Goal: Information Seeking & Learning: Learn about a topic

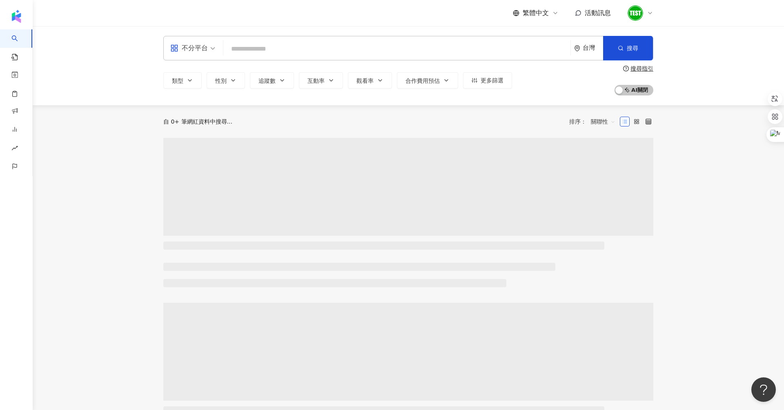
click at [249, 50] on input "search" at bounding box center [397, 49] width 341 height 16
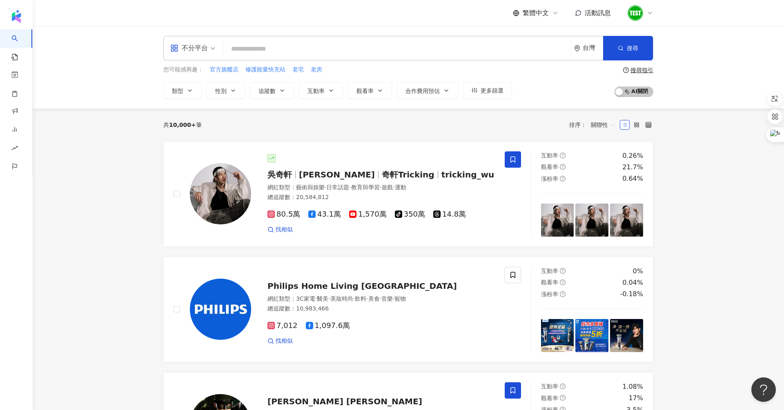
click at [255, 51] on input "search" at bounding box center [397, 49] width 341 height 16
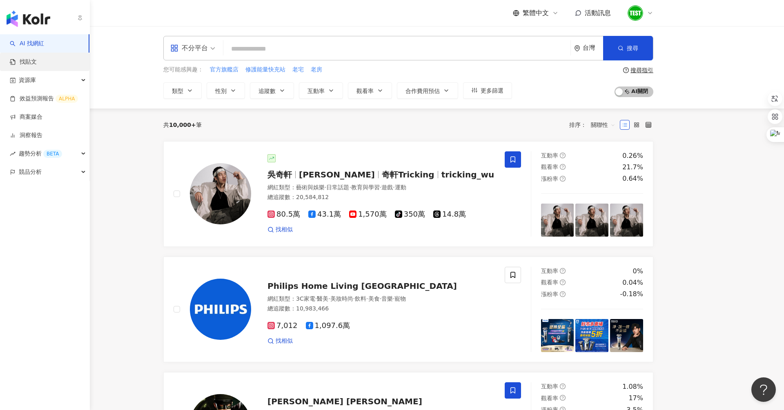
click at [32, 58] on link "找貼文" at bounding box center [23, 62] width 27 height 8
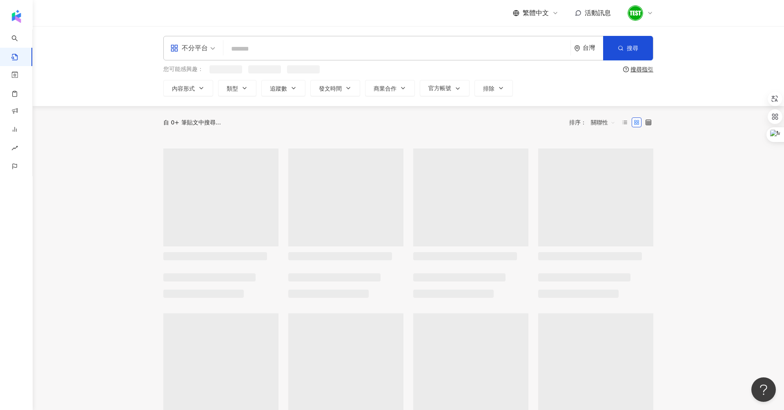
click at [266, 43] on input "search" at bounding box center [397, 49] width 341 height 18
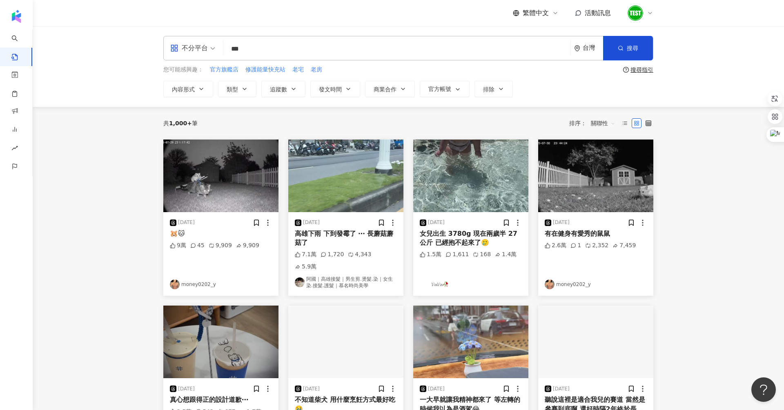
type input "***"
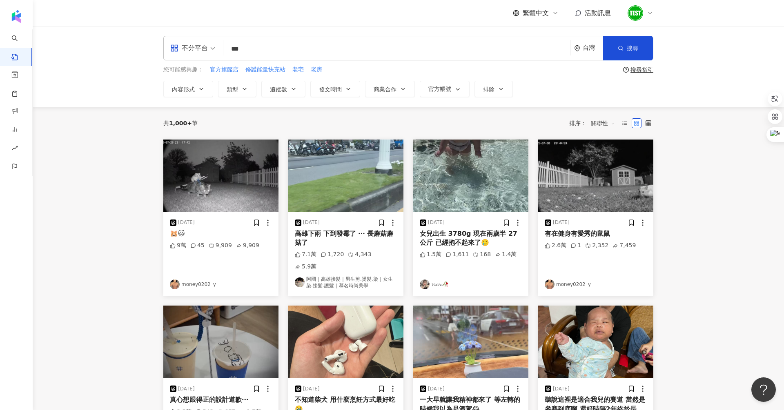
drag, startPoint x: 272, startPoint y: 48, endPoint x: 173, endPoint y: 48, distance: 99.6
click at [173, 48] on div "不分平台 李怡蓁 *** 台灣 搜尋" at bounding box center [408, 48] width 490 height 24
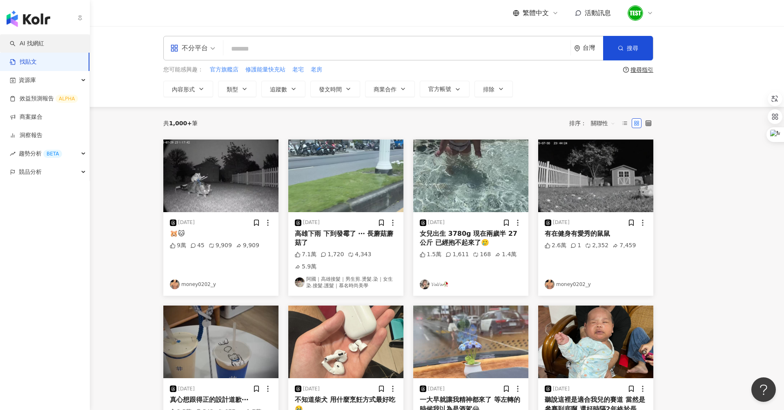
click at [15, 40] on link "AI 找網紅" at bounding box center [27, 44] width 34 height 8
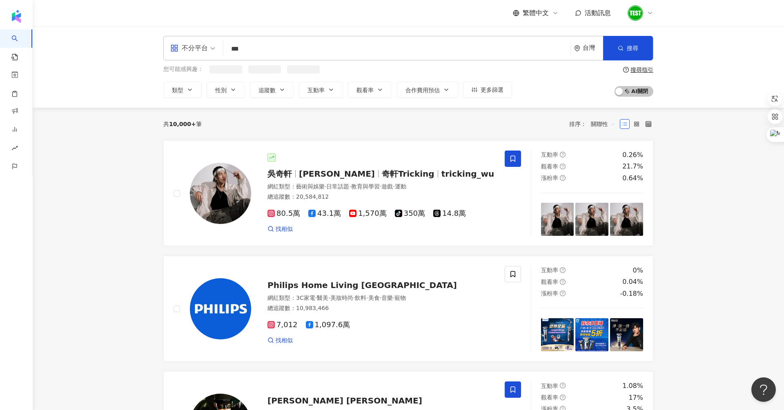
type input "***"
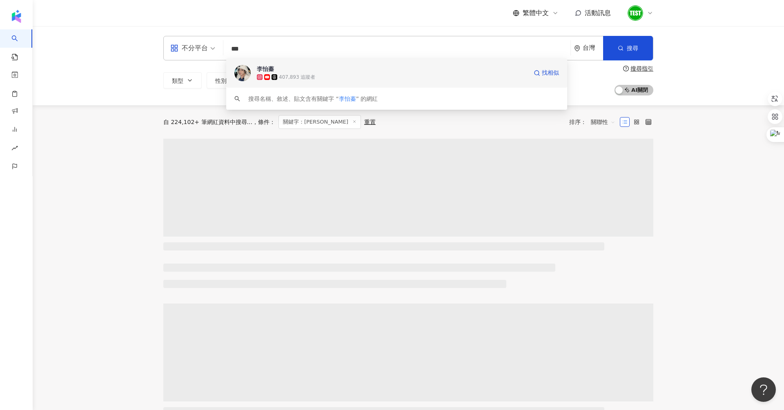
click at [298, 75] on div "407,893 追蹤者" at bounding box center [297, 77] width 36 height 7
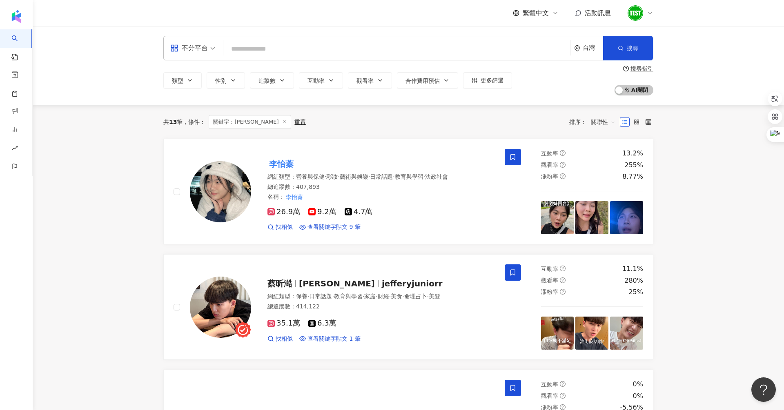
click at [266, 44] on input "search" at bounding box center [397, 49] width 341 height 16
paste input "**********"
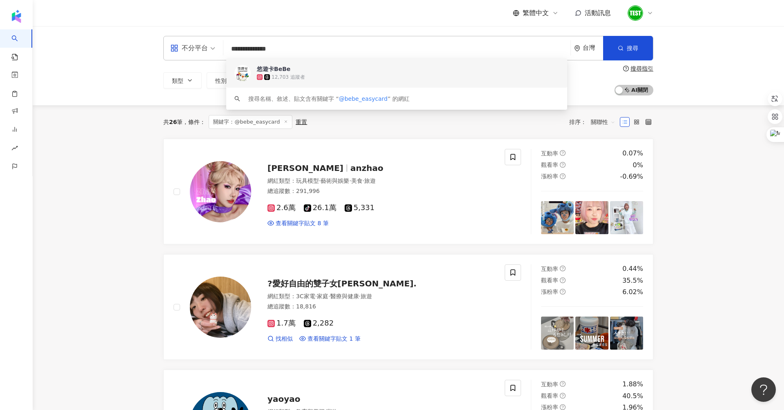
drag, startPoint x: 304, startPoint y: 47, endPoint x: 189, endPoint y: 47, distance: 115.1
click at [193, 47] on div "**********" at bounding box center [408, 48] width 490 height 24
paste input "search"
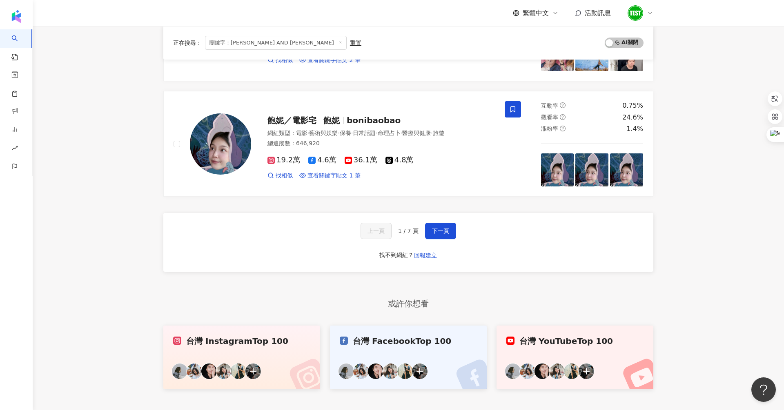
scroll to position [1315, 0]
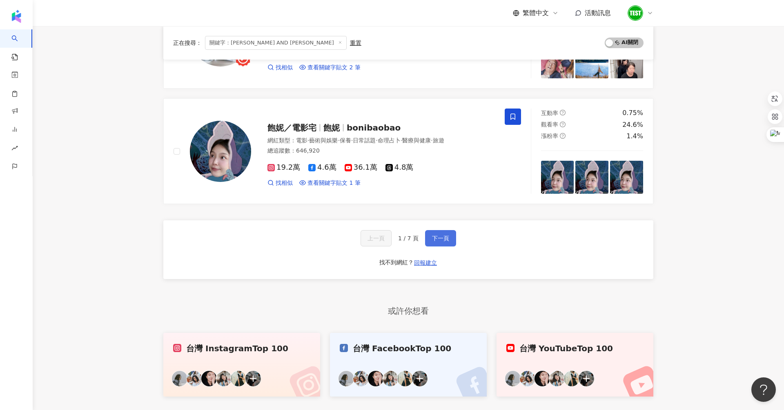
type input "**********"
click at [452, 233] on button "下一頁" at bounding box center [440, 238] width 31 height 16
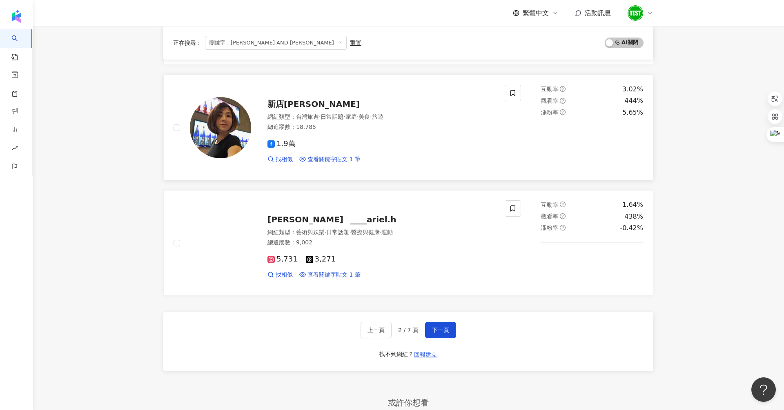
scroll to position [1244, 0]
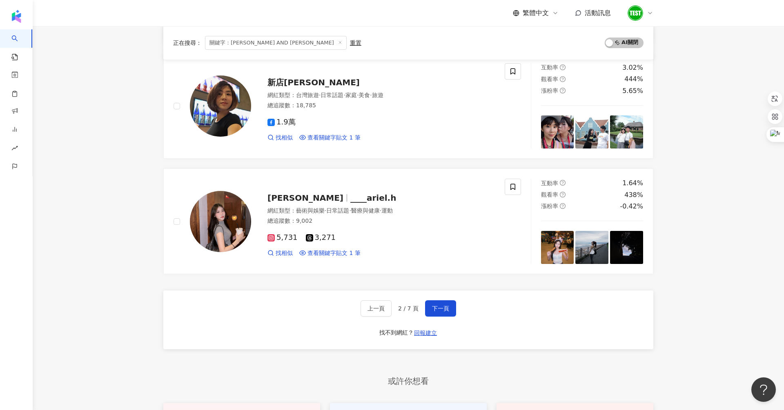
click at [456, 305] on div "上一頁 2 / 7 頁 下一頁 找不到網紅？ 回報建立" at bounding box center [408, 320] width 490 height 59
click at [447, 305] on span "下一頁" at bounding box center [440, 308] width 17 height 7
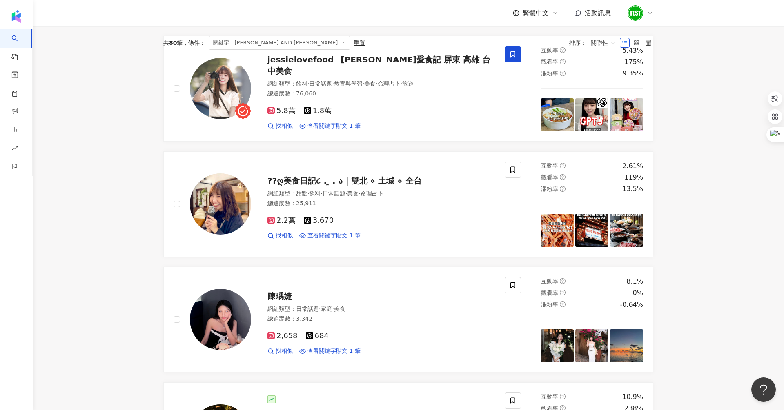
scroll to position [0, 0]
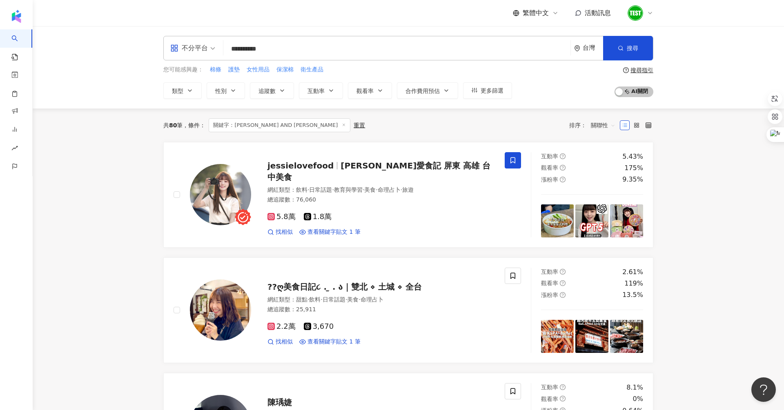
drag, startPoint x: 311, startPoint y: 45, endPoint x: 66, endPoint y: 53, distance: 244.7
click at [80, 53] on div "**********" at bounding box center [408, 67] width 751 height 82
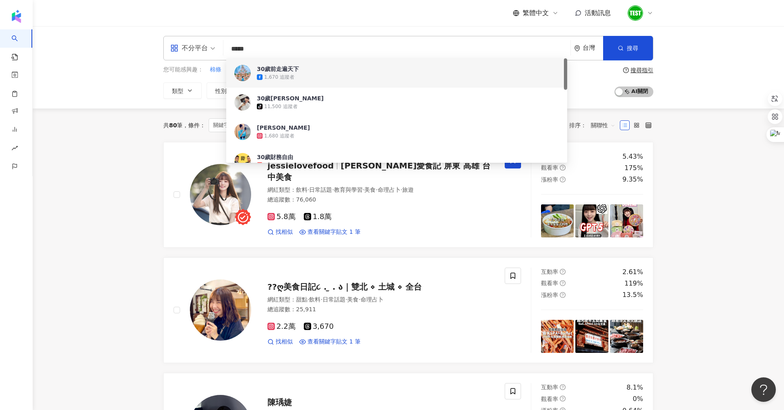
click at [321, 41] on input "*****" at bounding box center [397, 49] width 341 height 16
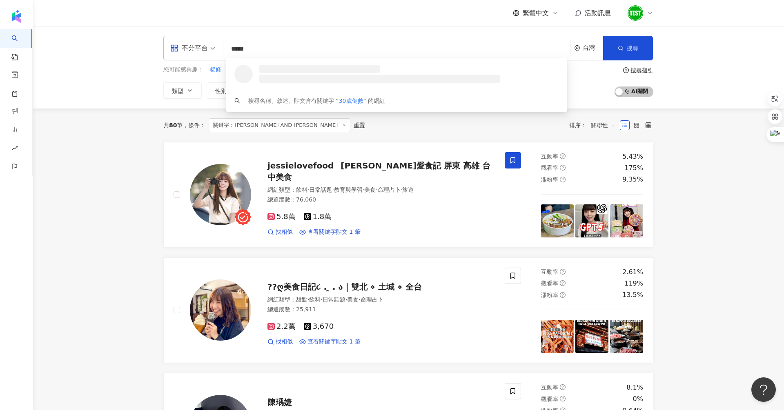
click at [323, 45] on input "*****" at bounding box center [397, 49] width 341 height 16
click at [325, 47] on input "*****" at bounding box center [397, 49] width 341 height 16
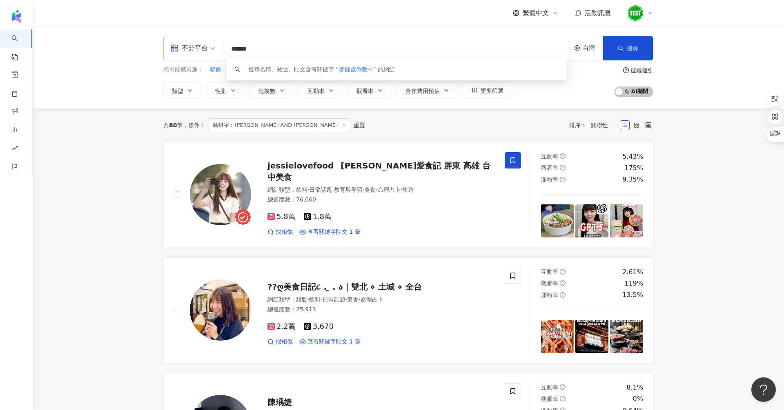
type input "******"
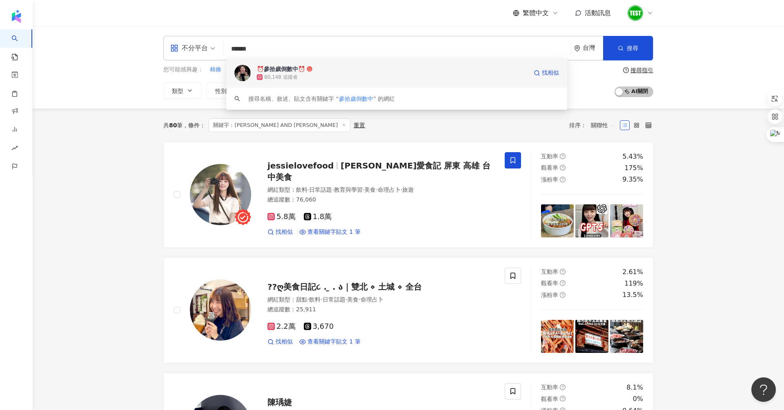
click at [348, 74] on div "80,148 追蹤者" at bounding box center [392, 77] width 271 height 8
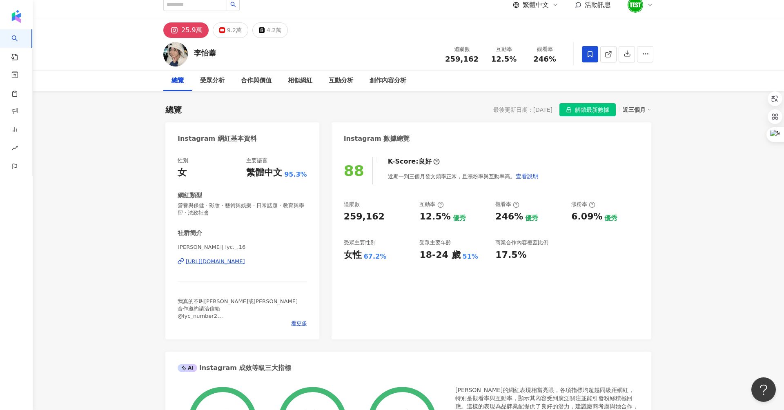
scroll to position [100, 0]
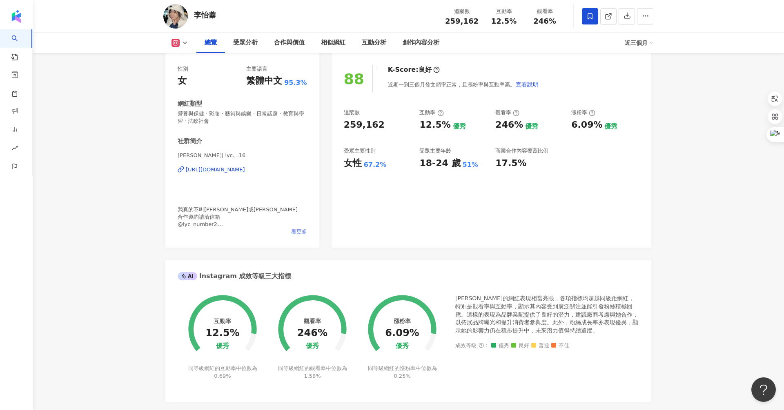
click at [293, 229] on span "看更多" at bounding box center [299, 231] width 16 height 7
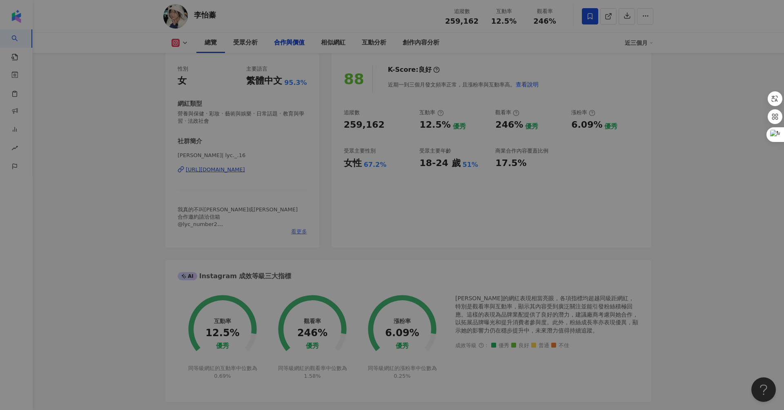
scroll to position [1096, 0]
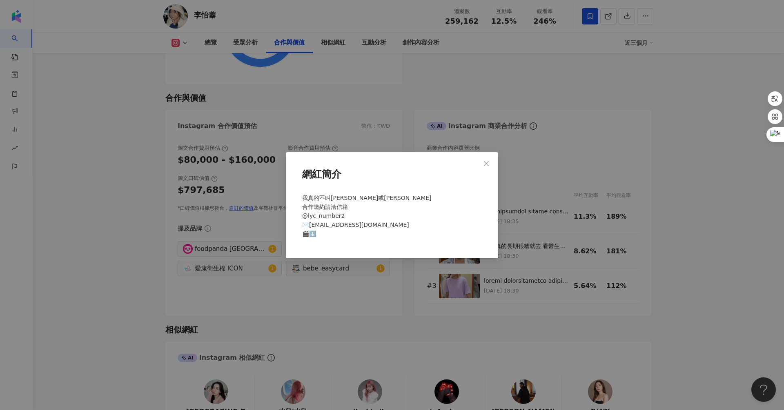
click at [483, 178] on div "網紅簡介" at bounding box center [392, 177] width 186 height 25
click at [492, 166] on span "Close" at bounding box center [486, 163] width 16 height 7
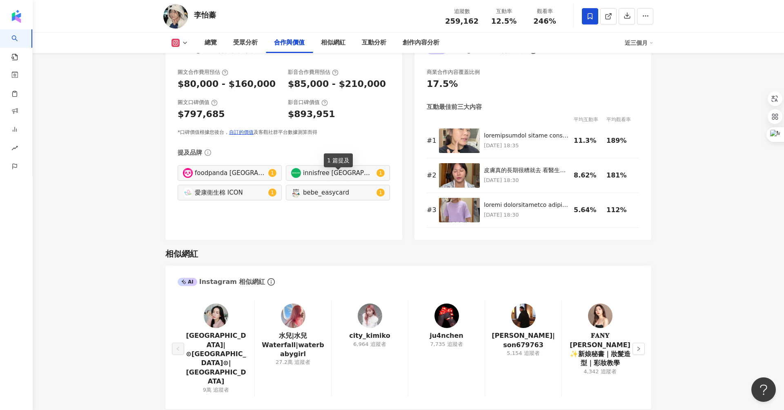
scroll to position [1155, 0]
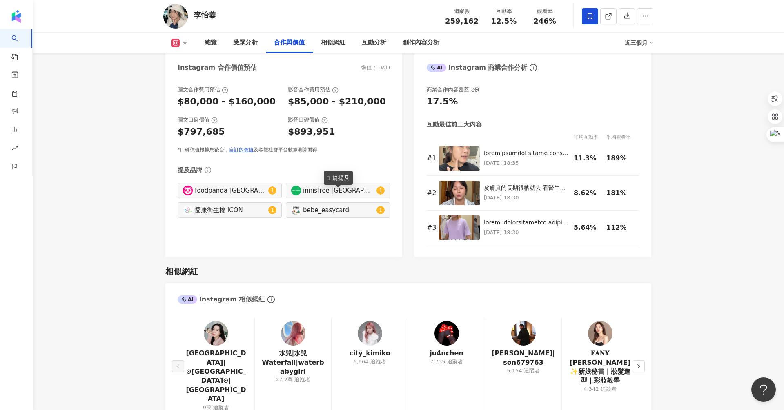
click at [308, 206] on div "bebe_easycard" at bounding box center [338, 210] width 71 height 9
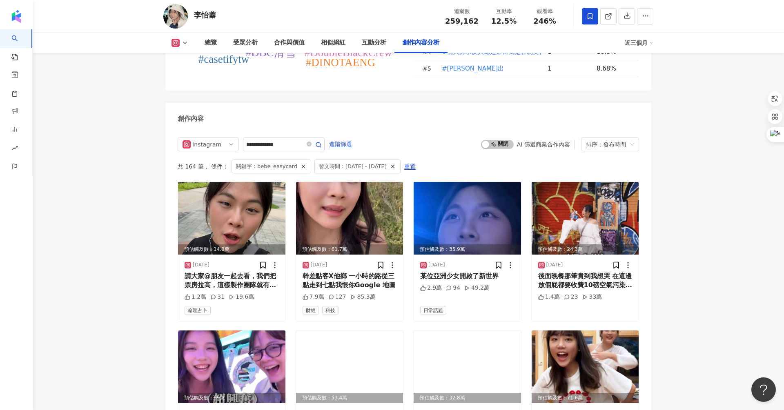
scroll to position [2467, 0]
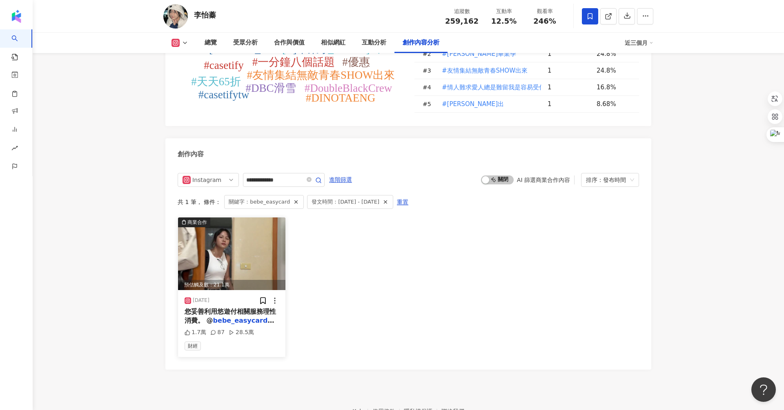
click at [224, 219] on img at bounding box center [231, 254] width 107 height 73
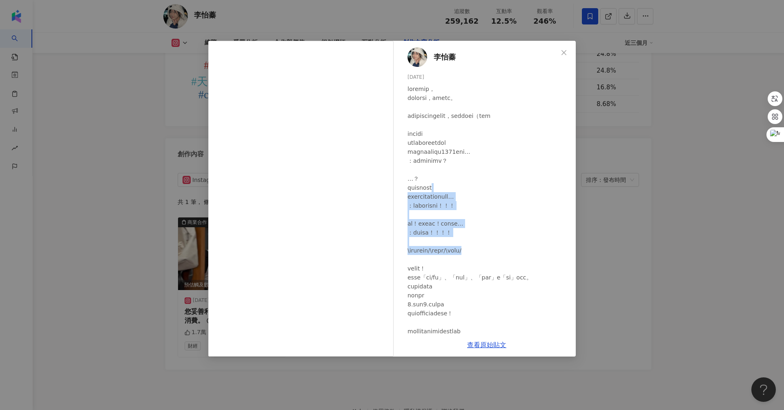
drag, startPoint x: 636, startPoint y: 246, endPoint x: 512, endPoint y: 179, distance: 141.9
click at [512, 179] on div "李怡蓁 2025/5/8 1.7萬 87 28.5萬 查看原始貼文" at bounding box center [392, 205] width 784 height 410
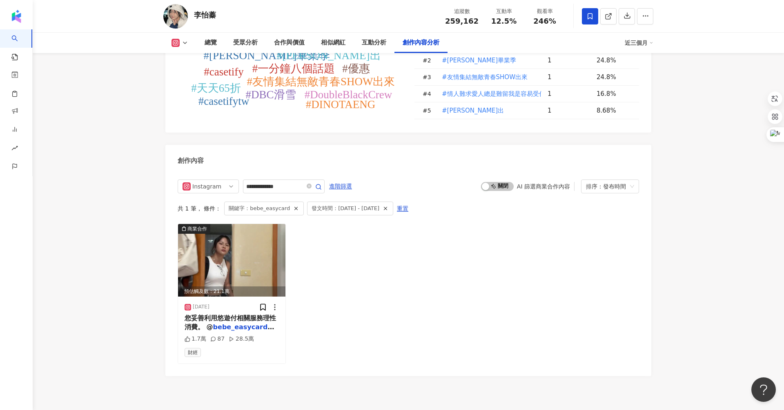
scroll to position [2459, 0]
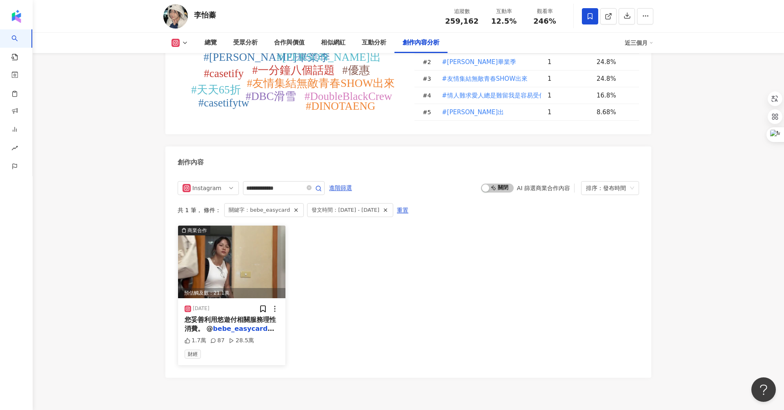
click at [225, 227] on img at bounding box center [231, 262] width 107 height 73
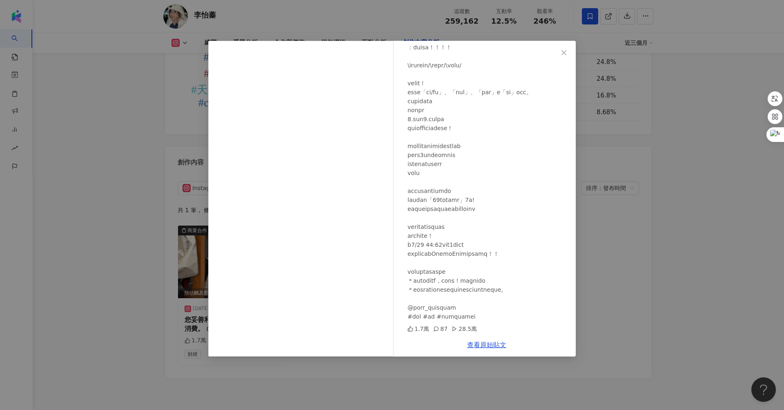
scroll to position [203, 0]
drag, startPoint x: 409, startPoint y: 306, endPoint x: 462, endPoint y: 310, distance: 53.2
click at [462, 310] on div at bounding box center [488, 110] width 162 height 422
copy div "@bebe_easycard"
click at [133, 252] on div "李怡蓁 2025/5/8 1.7萬 87 28.5萬 查看原始貼文" at bounding box center [392, 205] width 784 height 410
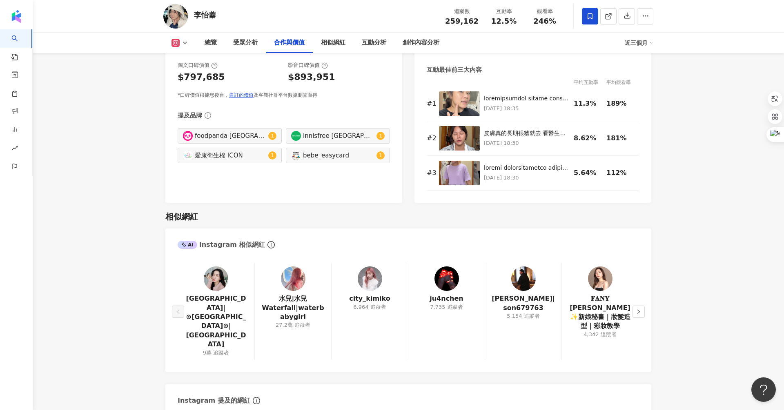
scroll to position [1208, 0]
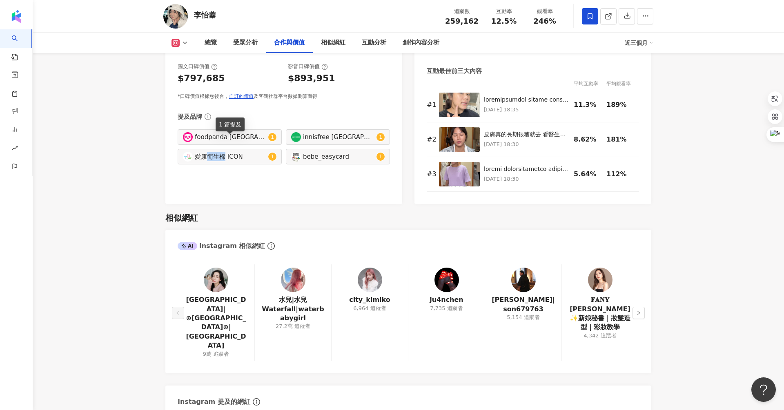
drag, startPoint x: 224, startPoint y: 144, endPoint x: 201, endPoint y: 144, distance: 22.9
click at [201, 152] on div "愛康衛生棉 ICON" at bounding box center [230, 156] width 71 height 9
type input "********"
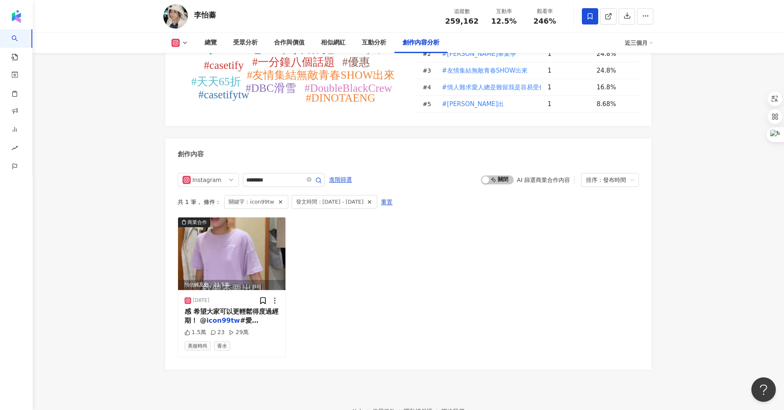
click at [195, 173] on div "Instagram ******** 進階篩選 啟動 關閉 AI 篩選商業合作內容 排序：發布時間 共 1 筆 ， 條件： 關鍵字：icon99tw 發文時間…" at bounding box center [408, 265] width 461 height 185
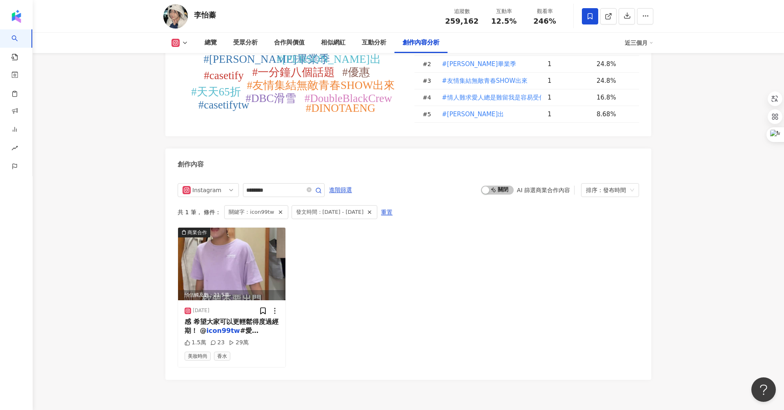
scroll to position [2455, 0]
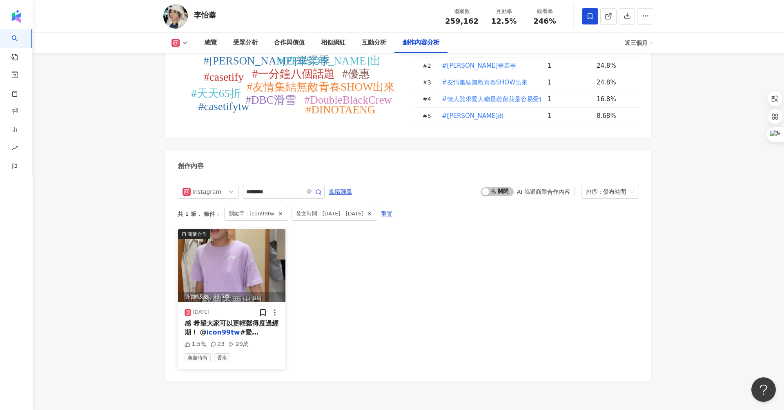
click at [227, 229] on img at bounding box center [231, 265] width 107 height 73
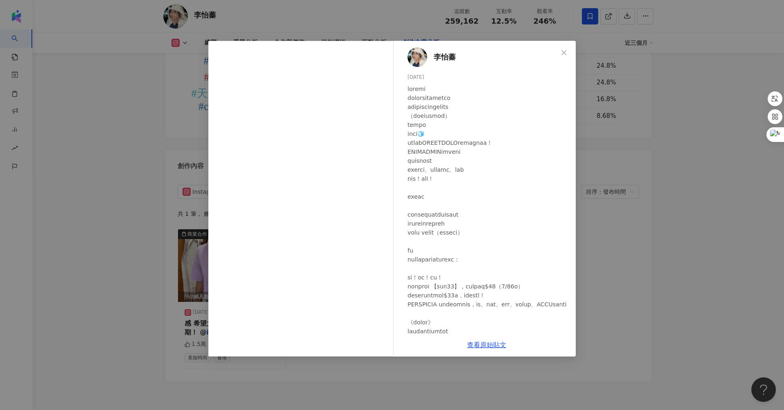
scroll to position [2, 0]
drag, startPoint x: 407, startPoint y: 140, endPoint x: 419, endPoint y: 140, distance: 11.4
click at [419, 140] on div at bounding box center [488, 248] width 162 height 332
copy div "康現"
click at [155, 114] on div "李怡蓁 2025/6/11 1.5萬 23 29萬 查看原始貼文" at bounding box center [392, 205] width 784 height 410
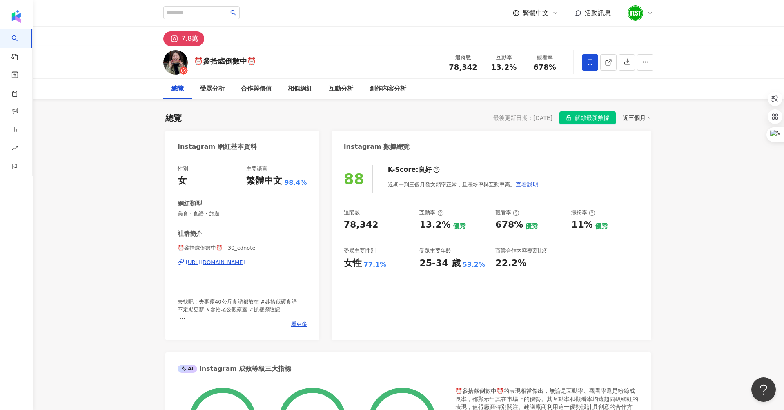
click at [585, 121] on span "解鎖最新數據" at bounding box center [592, 118] width 34 height 13
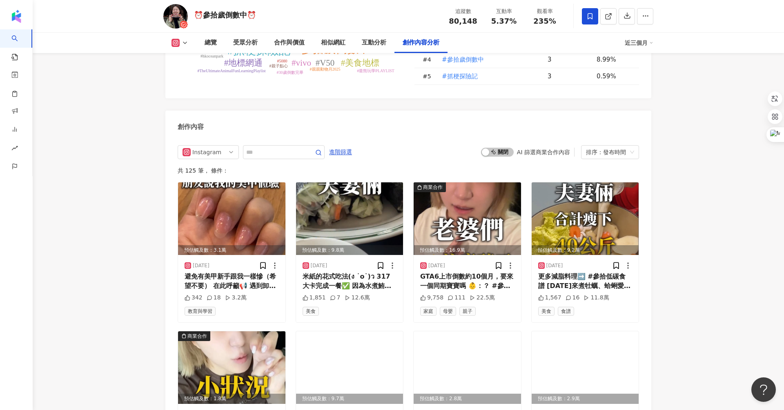
scroll to position [2438, 0]
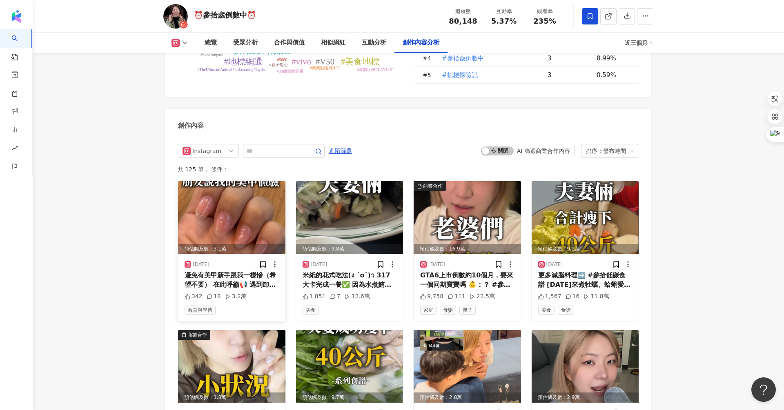
click at [253, 209] on img at bounding box center [231, 217] width 107 height 73
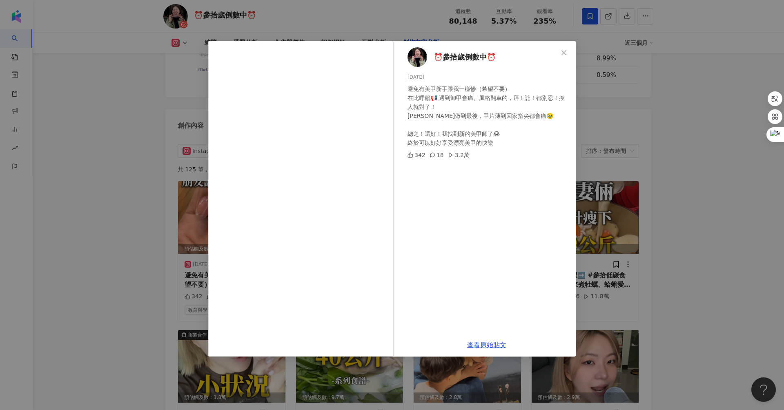
click at [750, 219] on div "⏰參拾歲倒數中⏰ [DATE] 避免有美甲新手跟我一樣慘（希望不要） 在此呼籲📢 遇到卸甲會痛、風格翻車的，拜！託！都別忍！換人就對了！ [PERSON_NA…" at bounding box center [392, 205] width 784 height 410
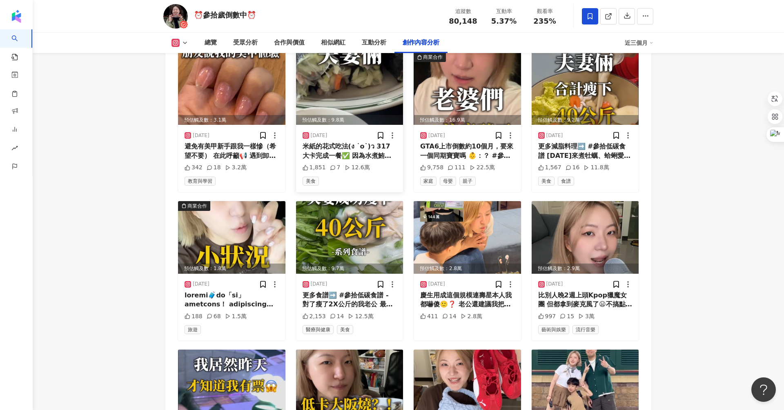
scroll to position [2714, 0]
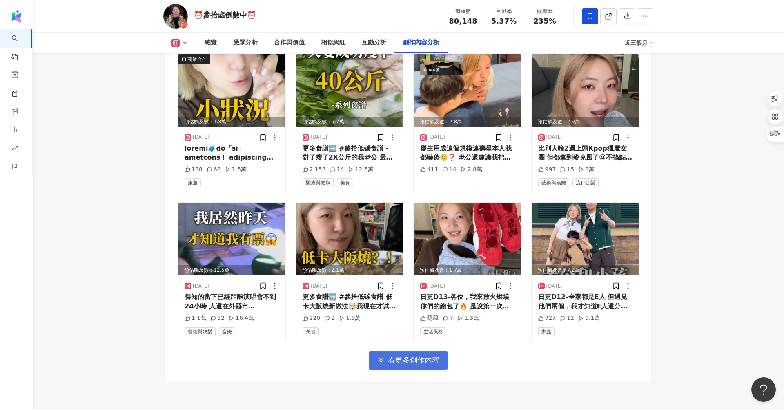
click at [413, 356] on span "看更多創作內容" at bounding box center [413, 360] width 51 height 9
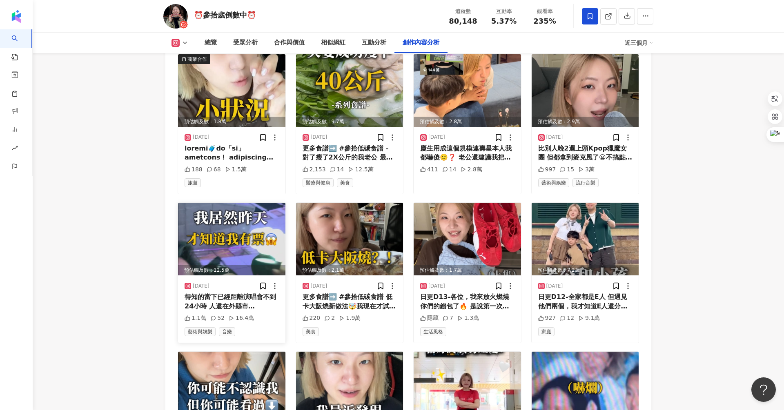
click at [248, 225] on img at bounding box center [231, 239] width 107 height 73
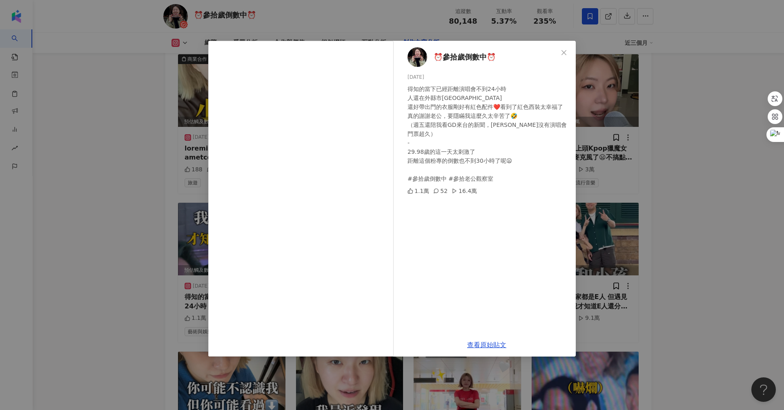
click at [158, 207] on div "⏰參拾歲倒數中⏰ [DATE] 得知的當下已經距離演唱會不到24小時 人還在外縣市[GEOGRAPHIC_DATA] 還好帶出門的衣服剛好有紅色配件❤️看到了…" at bounding box center [392, 205] width 784 height 410
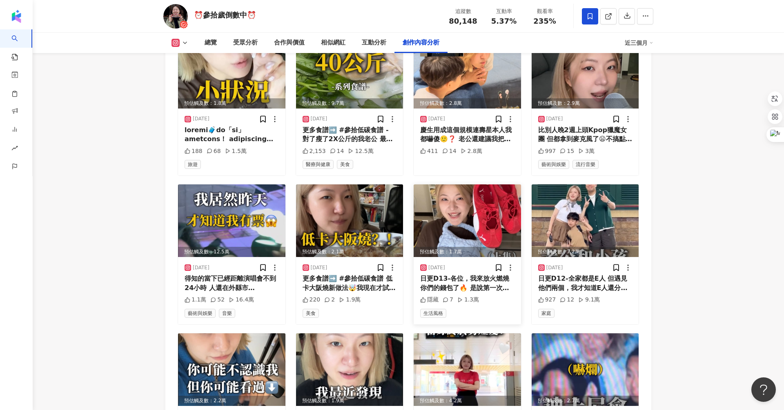
scroll to position [2735, 0]
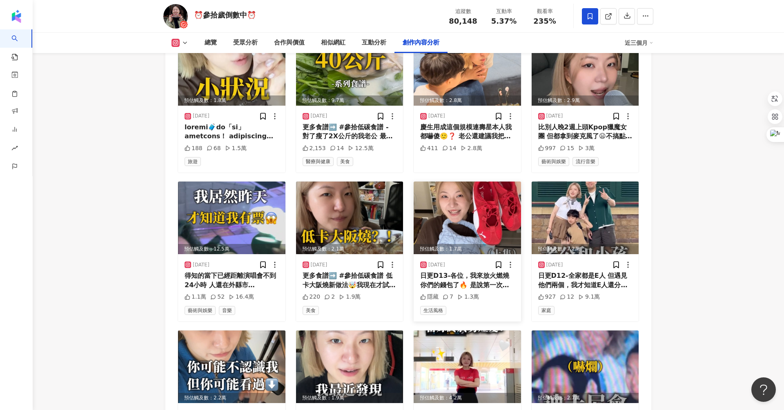
click at [458, 216] on img at bounding box center [467, 218] width 107 height 73
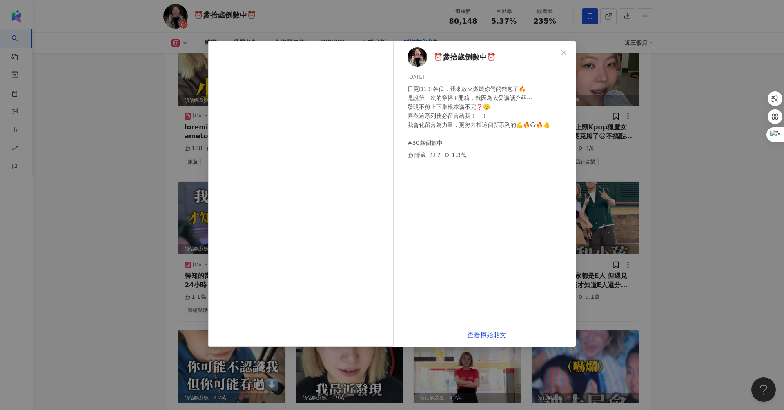
click at [614, 221] on div "⏰參拾歲倒數中⏰ [DATE] 日更D13-各位，我來放火燃燒你們的錢包了🔥 是說第一次的穿搭+開箱，就因為太愛講話介紹⋯ 發現不剪上下集根本講不完❓🙂 喜歡…" at bounding box center [392, 205] width 784 height 410
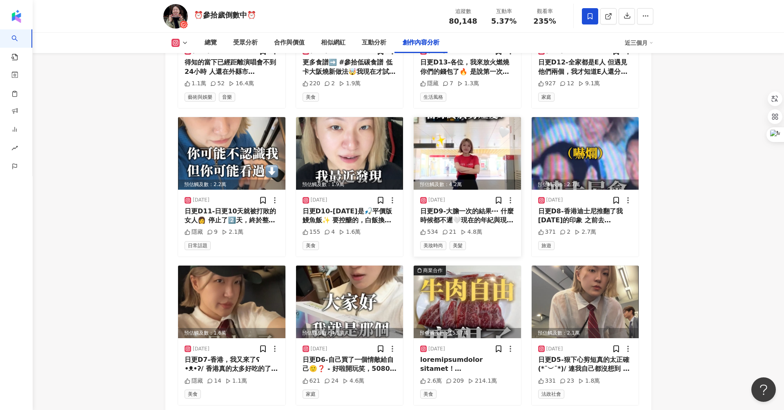
scroll to position [2980, 0]
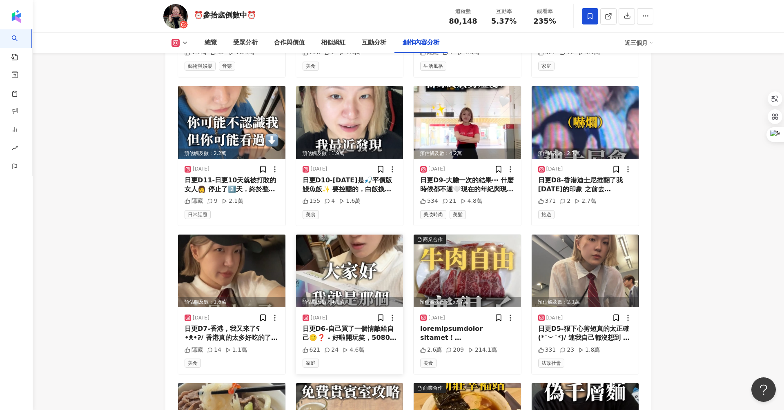
click at [357, 262] on img at bounding box center [349, 271] width 107 height 73
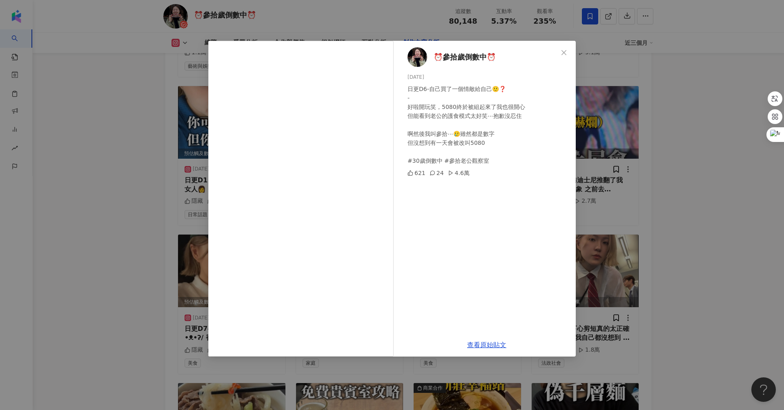
click at [622, 253] on div "⏰參拾歲倒數中⏰ [DATE] 日更D6-自己買了一個情敵給自己🙂❓ - 好啦開玩笑，5080終於被組起來了我也很開心 但能看到老公的護食模式太好笑⋯抱歉沒忍…" at bounding box center [392, 205] width 784 height 410
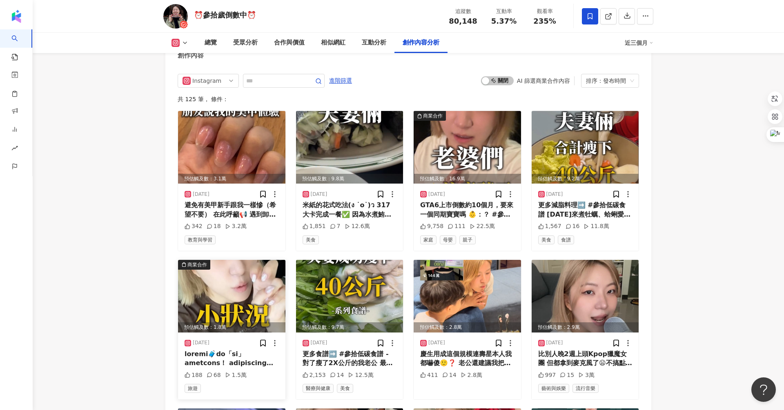
scroll to position [2500, 0]
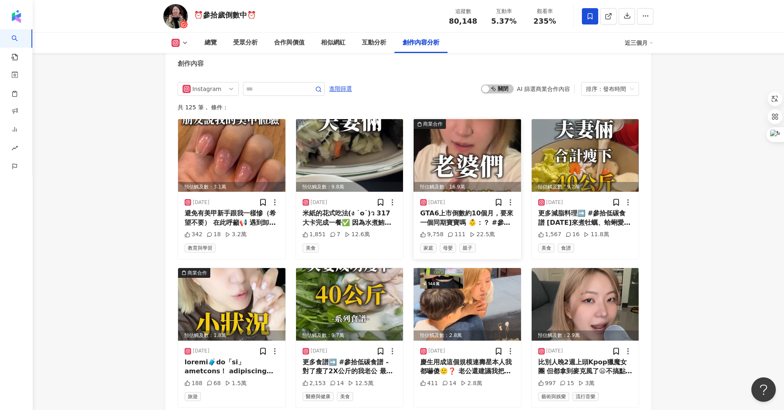
click at [469, 158] on img at bounding box center [467, 155] width 107 height 73
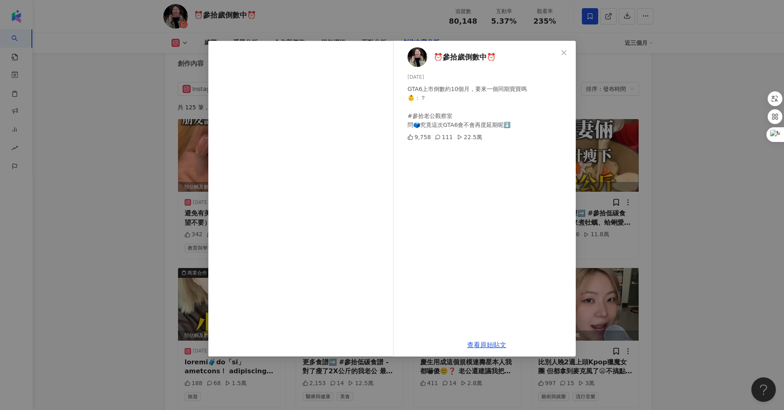
click at [640, 166] on div "⏰參拾歲倒數中⏰ [DATE] GTA6上市倒數約10個月，要來一個同期寶寶嗎 👶：？ #參拾老公觀察室 問🗳️究竟這次GTA6會不會再度延期呢⬇️ 9,75…" at bounding box center [392, 205] width 784 height 410
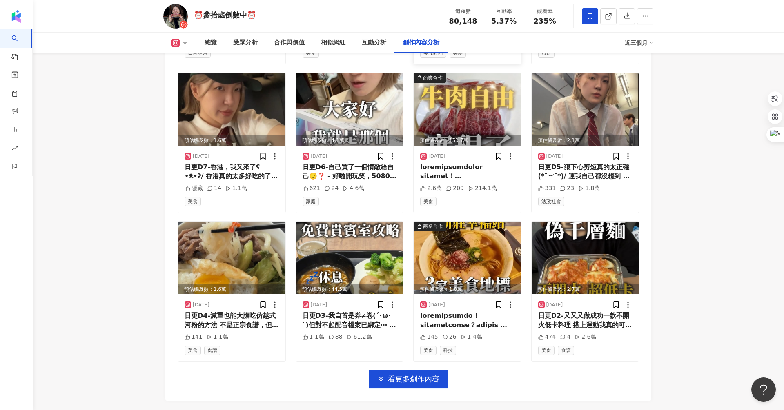
scroll to position [3142, 0]
click at [409, 374] on span "看更多創作內容" at bounding box center [413, 378] width 51 height 9
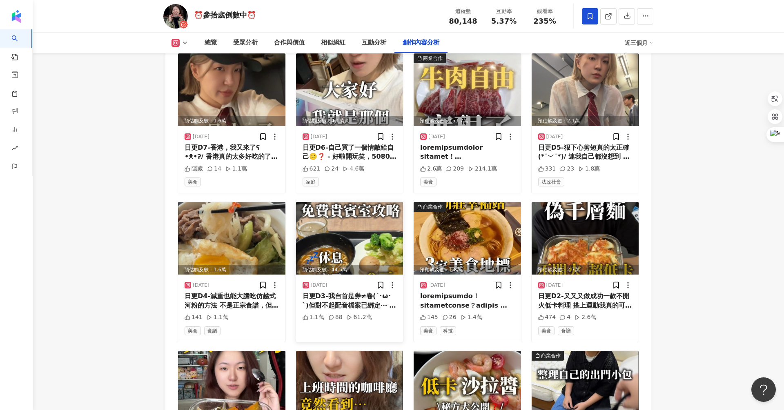
scroll to position [3162, 0]
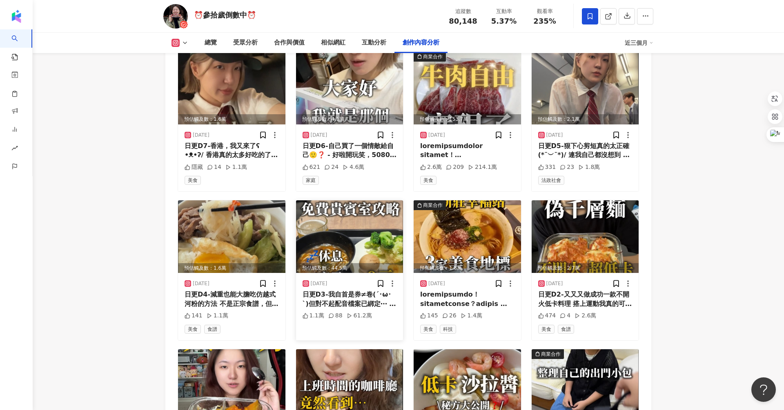
click at [371, 219] on img at bounding box center [349, 236] width 107 height 73
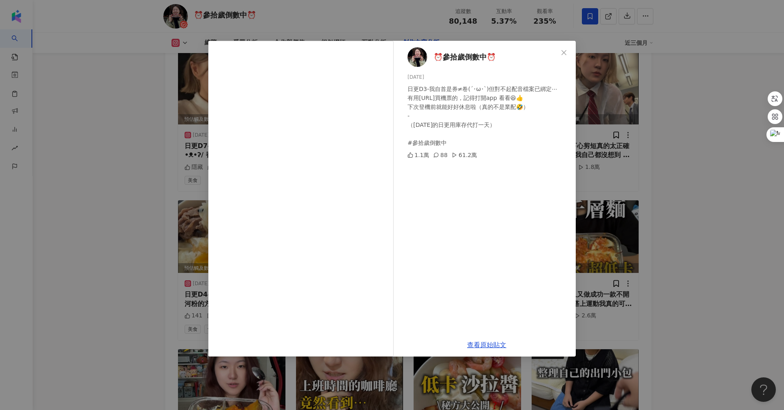
click at [188, 190] on div "⏰參拾歲倒數中⏰ [DATE] 日更D3-我自首是券≠卷(´･ω･`)但對不起配音檔案已綁定⋯ 有用[URL]買機票的，記得打開app 看看😆👍 下次登機前就…" at bounding box center [392, 205] width 784 height 410
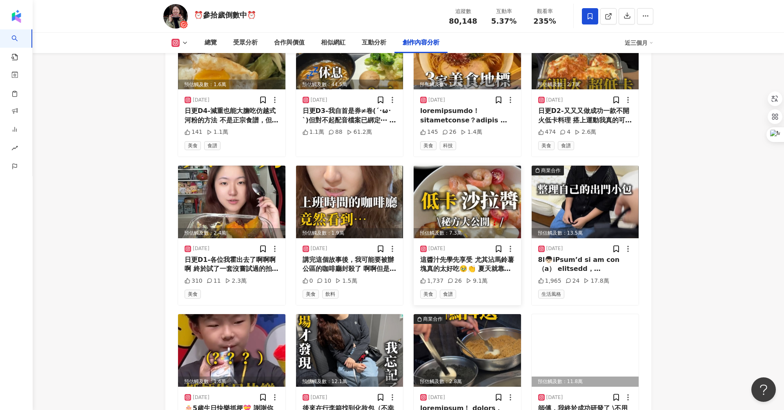
scroll to position [3356, 0]
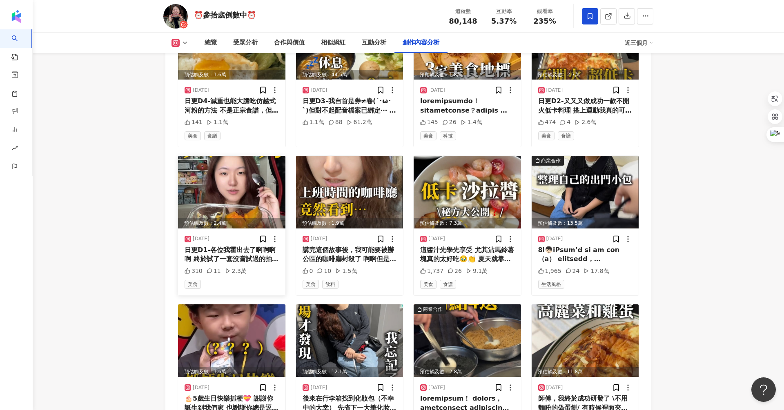
click at [216, 191] on img at bounding box center [231, 192] width 107 height 73
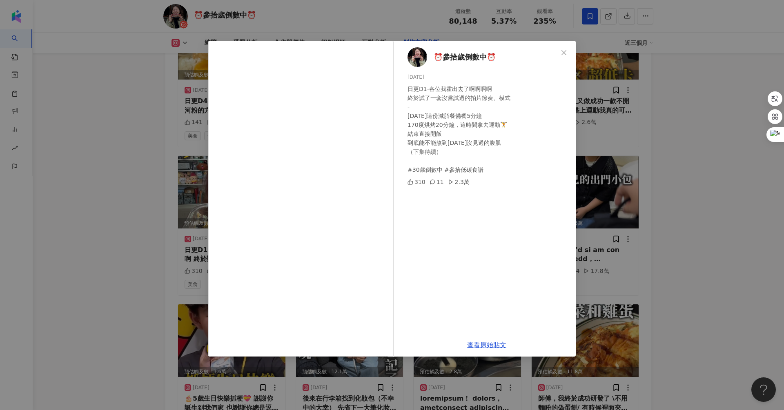
click at [37, 171] on div "⏰參拾歲倒數中⏰ [DATE] 日更D1-各位我霍出去了啊啊啊啊 終於試了一套沒嘗試過的拍片節奏、模式 - [DATE]這份減脂餐備餐5分鐘 170度烘烤20…" at bounding box center [392, 205] width 784 height 410
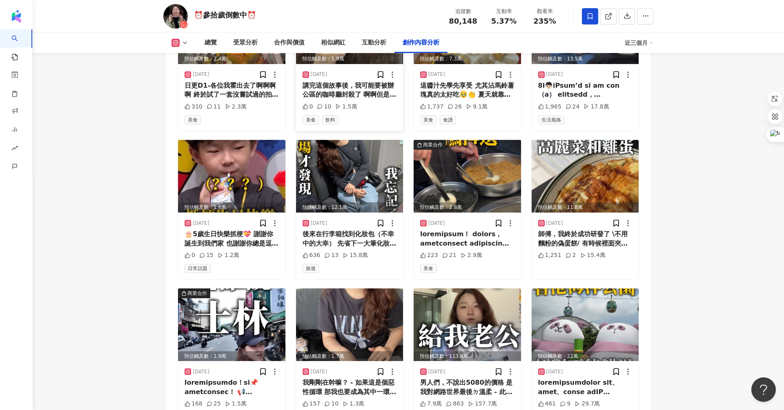
scroll to position [3545, 0]
